Goal: Task Accomplishment & Management: Complete application form

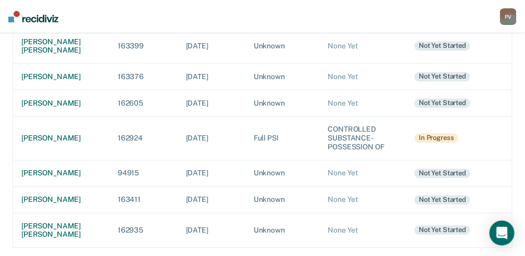
scroll to position [564, 0]
click at [39, 224] on div "[PERSON_NAME] [PERSON_NAME]" at bounding box center [61, 231] width 80 height 18
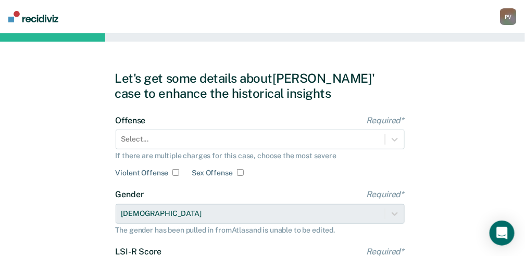
click at [395, 139] on div "Offense Required* Select... If there are multiple charges for this case, choose…" at bounding box center [260, 147] width 289 height 62
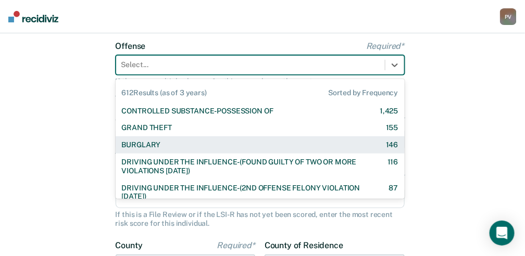
scroll to position [79, 0]
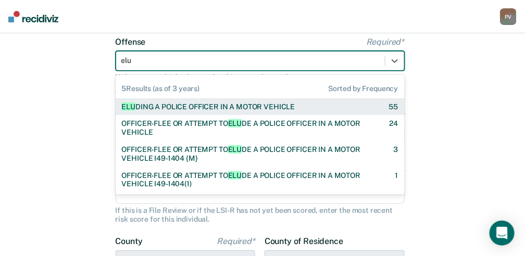
type input "elud"
click at [306, 113] on div "ELUD ING A POLICE OFFICER IN A MOTOR VEHICLE 55" at bounding box center [260, 107] width 289 height 17
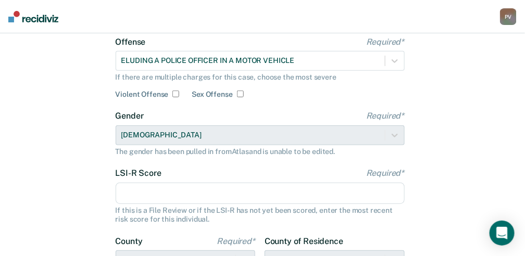
click at [237, 196] on input "LSI-R Score Required*" at bounding box center [260, 194] width 289 height 22
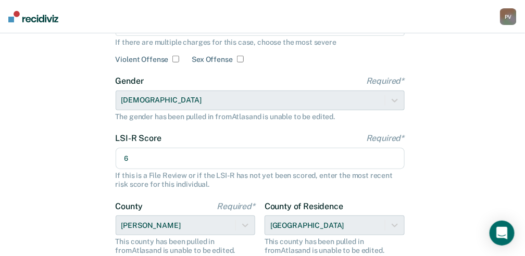
scroll to position [148, 0]
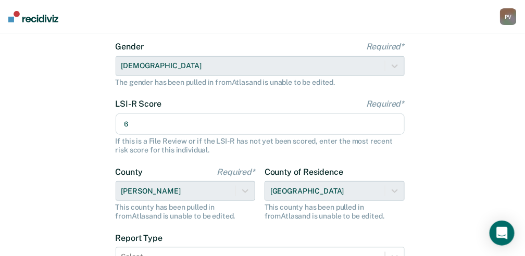
type input "6"
click at [394, 191] on div "County of Residence [GEOGRAPHIC_DATA] This county has been pulled in from [GEOG…" at bounding box center [335, 194] width 140 height 54
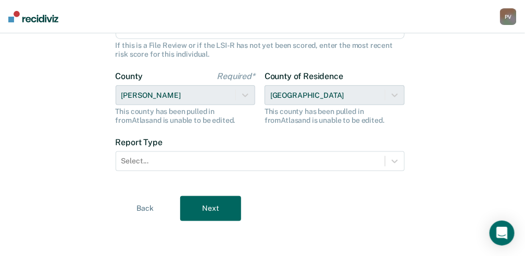
scroll to position [245, 0]
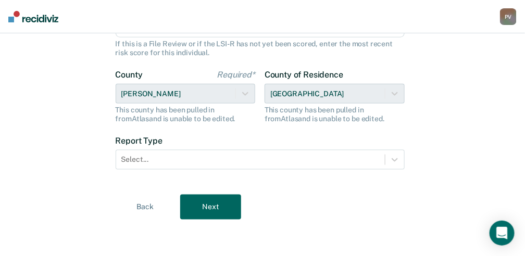
click at [249, 91] on div "County Required* [PERSON_NAME] This county has been pulled in from [GEOGRAPHIC_…" at bounding box center [186, 97] width 140 height 54
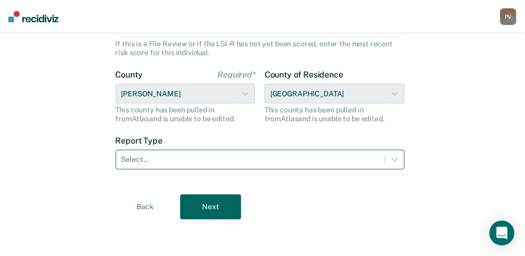
click at [196, 161] on div at bounding box center [250, 159] width 259 height 11
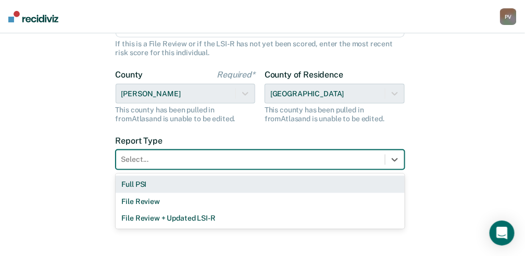
click at [193, 183] on div "Full PSI" at bounding box center [260, 184] width 289 height 17
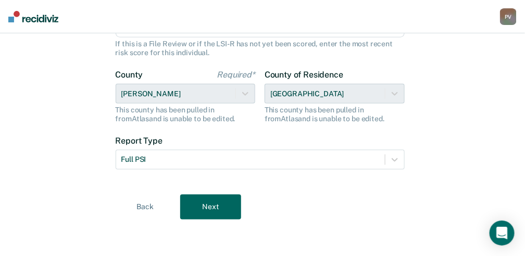
click at [208, 206] on button "Next" at bounding box center [210, 207] width 61 height 25
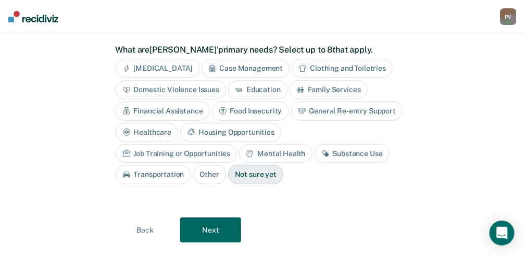
scroll to position [104, 0]
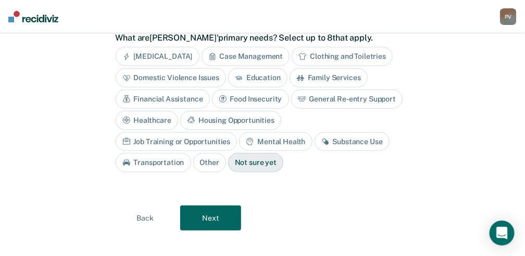
click at [228, 161] on div "Not sure yet" at bounding box center [255, 162] width 55 height 19
click at [210, 217] on button "Next" at bounding box center [210, 218] width 61 height 25
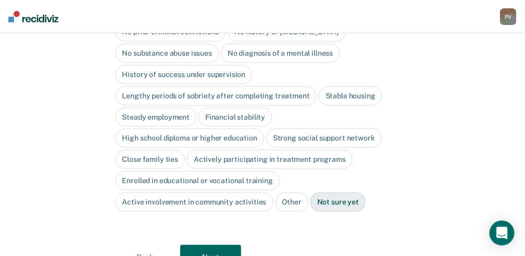
scroll to position [71, 0]
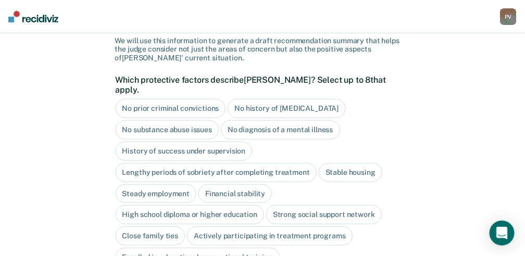
click at [178, 100] on div "No prior criminal convictions" at bounding box center [171, 108] width 110 height 19
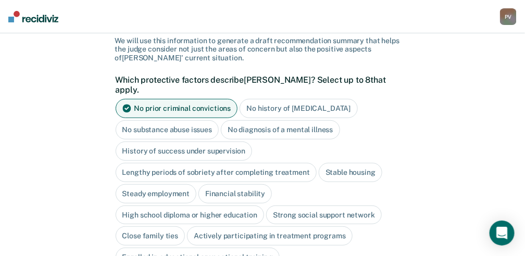
click at [267, 99] on div "No history of [MEDICAL_DATA]" at bounding box center [299, 108] width 118 height 19
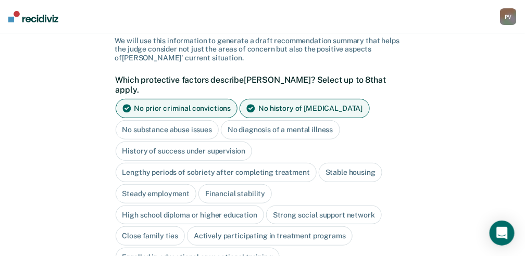
click at [180, 120] on div "No substance abuse issues" at bounding box center [168, 129] width 104 height 19
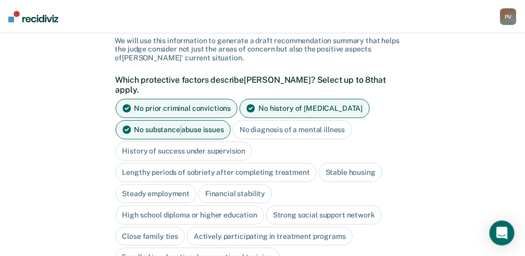
click at [180, 120] on div "No substance abuse issues" at bounding box center [174, 129] width 116 height 19
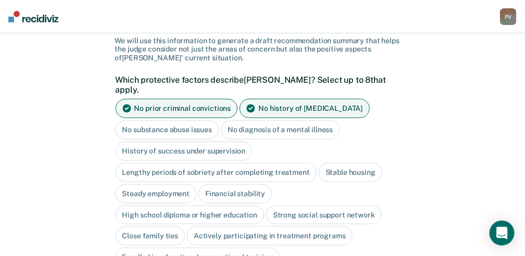
click at [180, 120] on div "No substance abuse issues" at bounding box center [168, 129] width 104 height 19
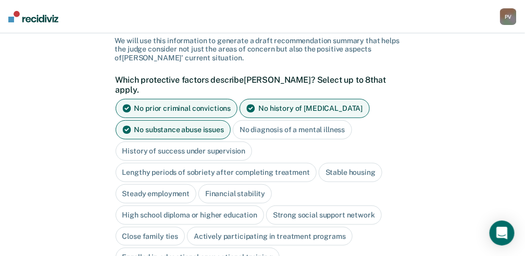
click at [333, 163] on div "Stable housing" at bounding box center [351, 172] width 64 height 19
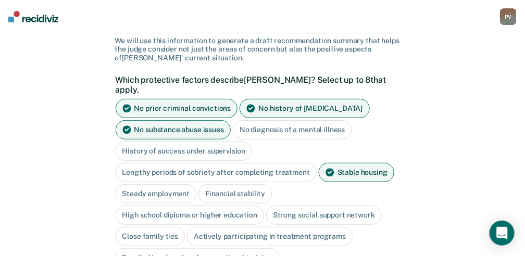
click at [151, 184] on div "Steady employment" at bounding box center [156, 193] width 81 height 19
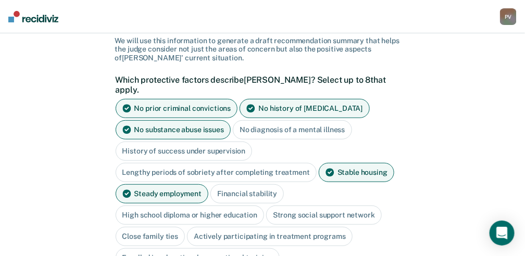
click at [167, 206] on div "High school diploma or higher education" at bounding box center [190, 215] width 149 height 19
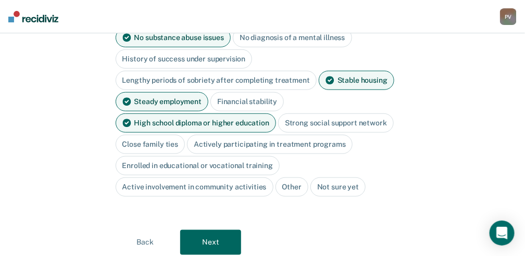
scroll to position [175, 0]
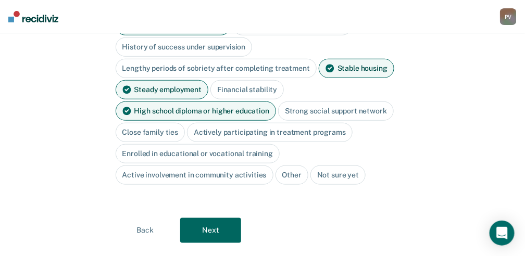
click at [182, 144] on div "Enrolled in educational or vocational training" at bounding box center [198, 153] width 165 height 19
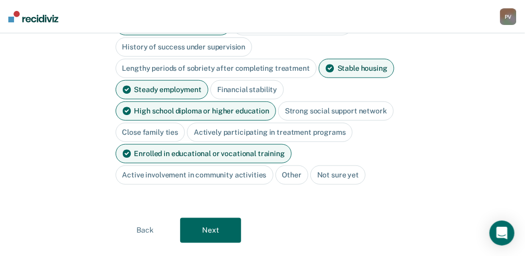
click at [215, 218] on button "Next" at bounding box center [210, 230] width 61 height 25
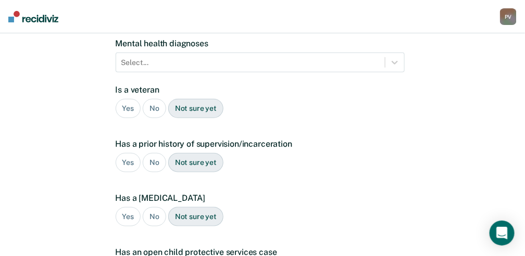
scroll to position [71, 0]
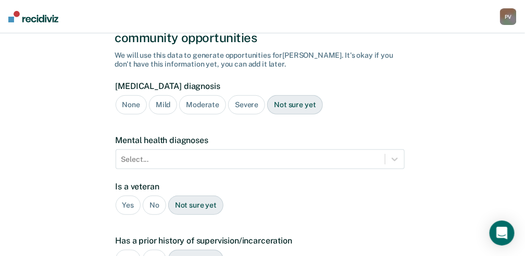
click at [131, 95] on div "None" at bounding box center [131, 104] width 31 height 19
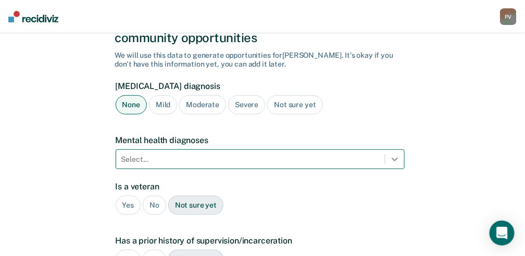
scroll to position [133, 0]
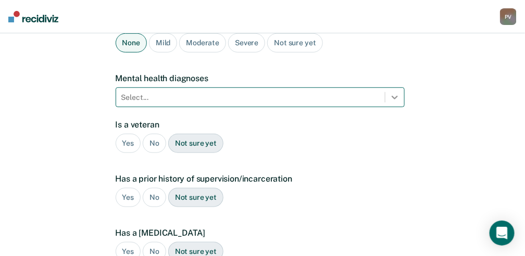
click at [398, 107] on div "Select..." at bounding box center [260, 98] width 289 height 20
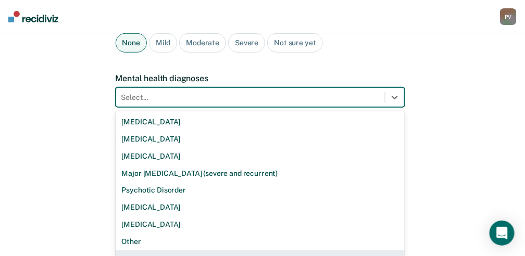
click at [147, 251] on div "None" at bounding box center [260, 259] width 289 height 17
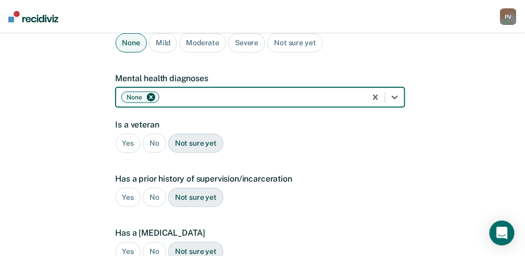
click at [148, 134] on div "No" at bounding box center [154, 143] width 23 height 19
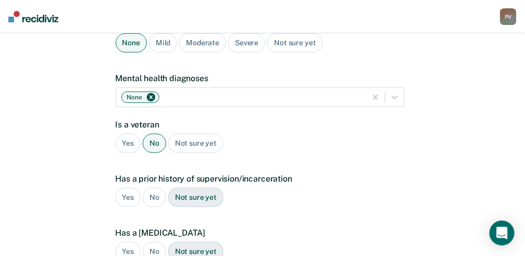
click at [156, 188] on div "No" at bounding box center [154, 197] width 23 height 19
click at [157, 242] on div "No" at bounding box center [154, 251] width 23 height 19
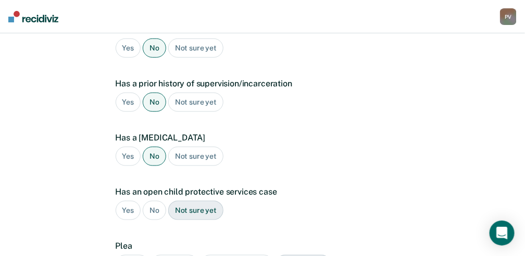
scroll to position [237, 0]
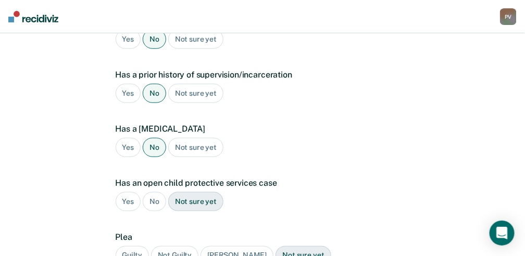
click at [156, 192] on div "No" at bounding box center [154, 201] width 23 height 19
click at [120, 247] on div "Guilty" at bounding box center [132, 256] width 33 height 19
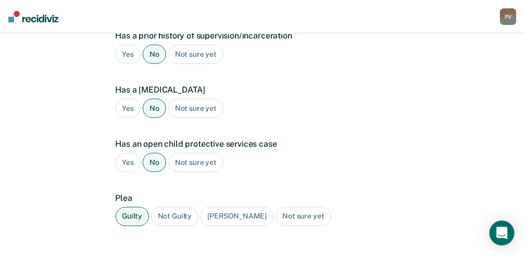
scroll to position [324, 0]
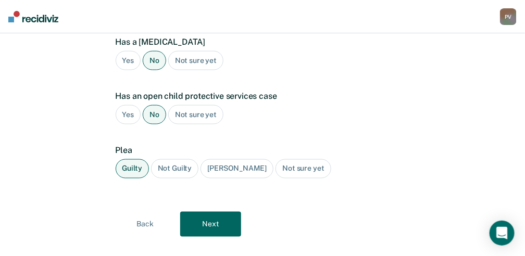
click at [216, 212] on button "Next" at bounding box center [210, 224] width 61 height 25
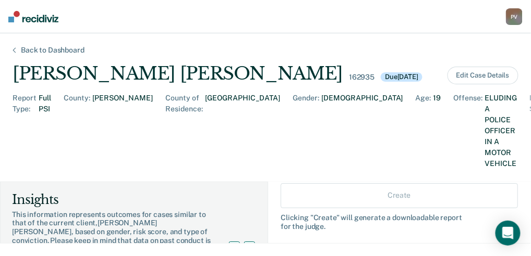
scroll to position [34, 0]
click at [289, 215] on input "Probation" at bounding box center [293, 219] width 8 height 8
radio input "true"
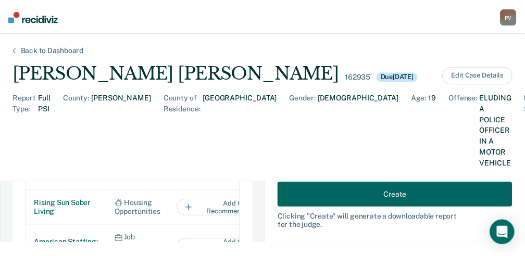
scroll to position [764, 0]
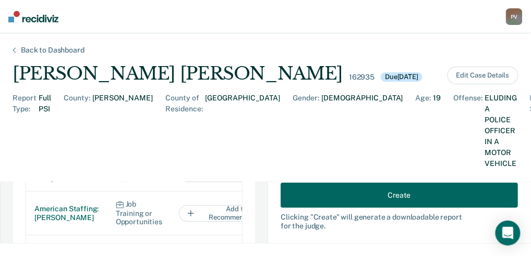
click at [340, 199] on button "Create" at bounding box center [398, 195] width 237 height 25
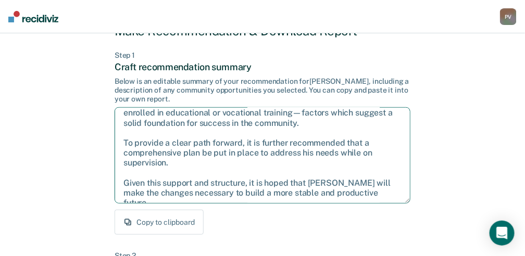
scroll to position [104, 0]
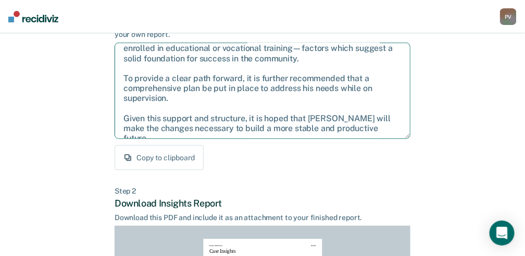
drag, startPoint x: 125, startPoint y: 158, endPoint x: 391, endPoint y: 126, distance: 268.3
click at [391, 126] on textarea "After careful consideration of the details of this case, it is recommended that…" at bounding box center [263, 91] width 296 height 96
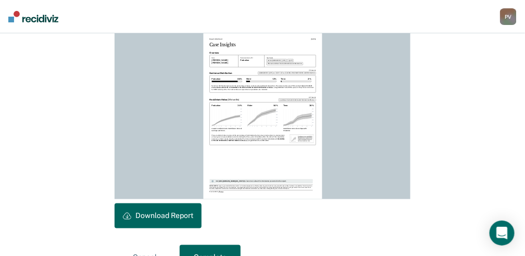
scroll to position [313, 0]
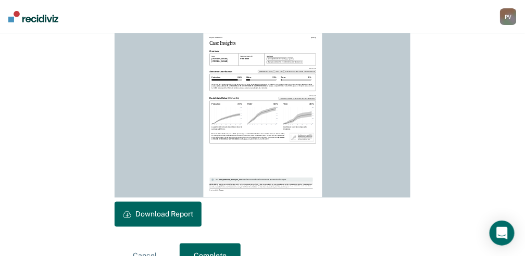
click at [160, 218] on button "Download Report" at bounding box center [158, 214] width 87 height 25
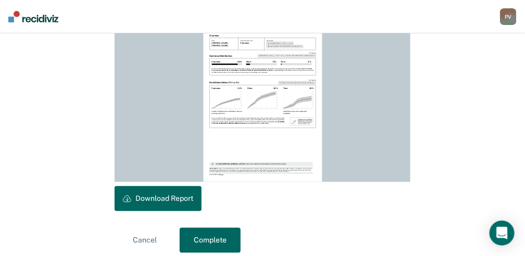
scroll to position [338, 0]
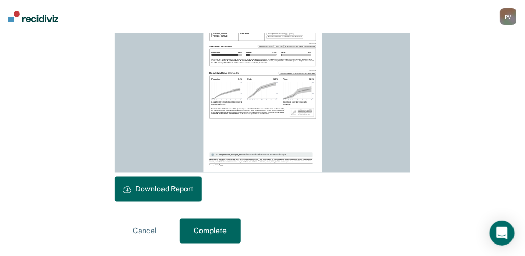
click at [202, 235] on button "Complete" at bounding box center [210, 231] width 61 height 25
